Goal: Transaction & Acquisition: Obtain resource

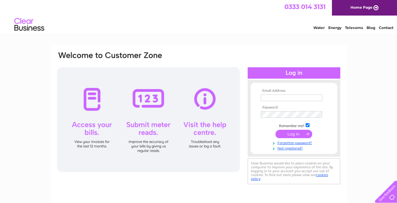
type input "[PERSON_NAME][EMAIL_ADDRESS][PERSON_NAME][DOMAIN_NAME]"
click at [293, 135] on input "submit" at bounding box center [294, 134] width 37 height 8
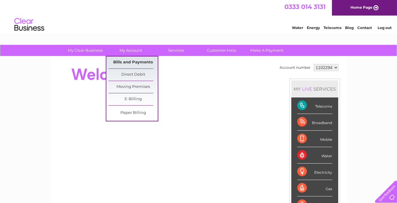
click at [132, 60] on link "Bills and Payments" at bounding box center [132, 62] width 49 height 12
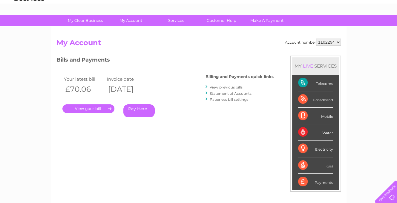
scroll to position [60, 0]
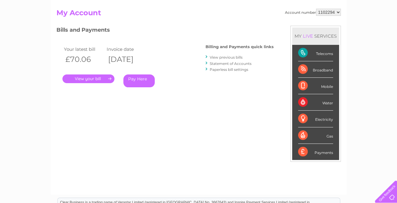
click at [225, 55] on link "View previous bills" at bounding box center [226, 57] width 33 height 4
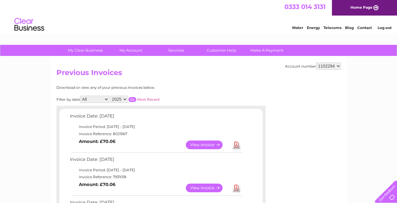
scroll to position [30, 0]
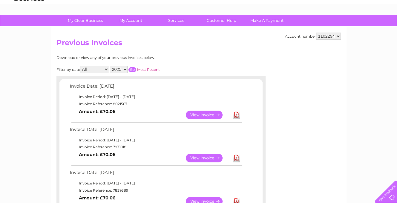
click at [201, 158] on link "View" at bounding box center [208, 158] width 44 height 9
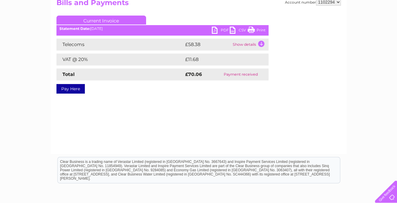
scroll to position [60, 0]
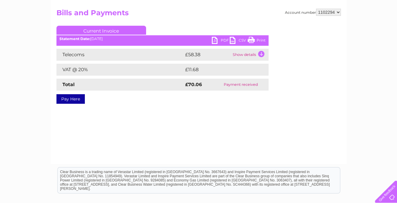
click at [224, 38] on link "PDF" at bounding box center [221, 41] width 18 height 9
